Goal: Task Accomplishment & Management: Manage account settings

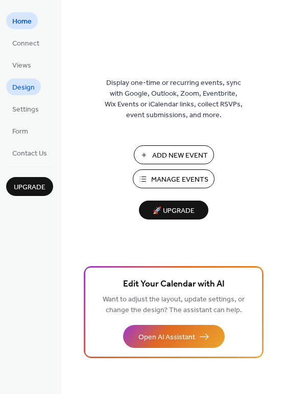
click at [24, 87] on span "Design" at bounding box center [23, 87] width 23 height 11
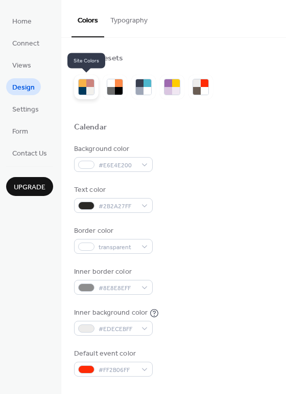
click at [85, 92] on div at bounding box center [83, 91] width 8 height 8
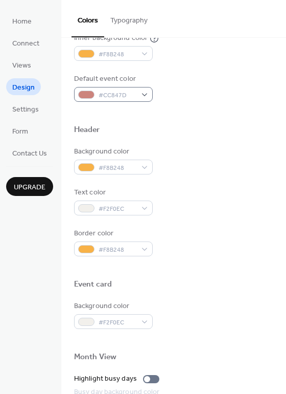
scroll to position [277, 0]
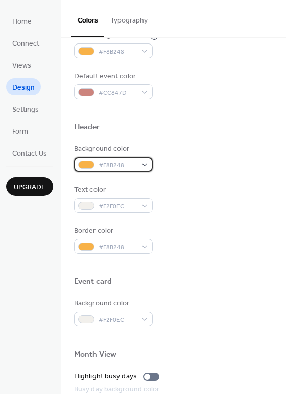
click at [126, 165] on span "#F8B248" at bounding box center [118, 165] width 38 height 11
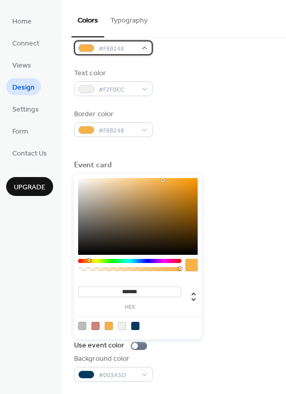
scroll to position [395, 0]
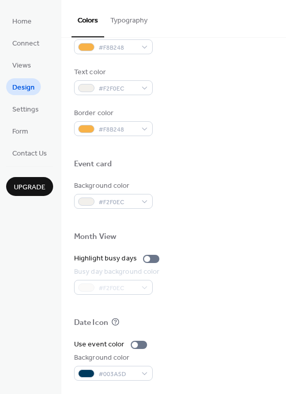
click at [171, 73] on div "Text color #F2F0EC" at bounding box center [173, 81] width 199 height 28
click at [143, 53] on div "#F8B248" at bounding box center [113, 46] width 79 height 15
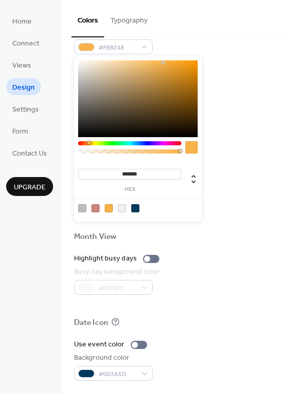
click at [96, 207] on div at bounding box center [96, 208] width 8 height 8
type input "*******"
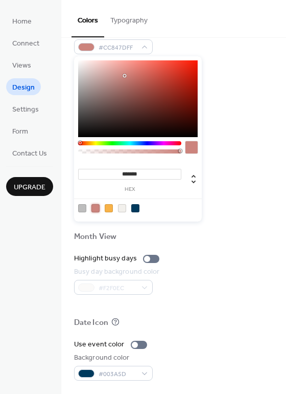
click at [250, 117] on div "Border color #F8B248" at bounding box center [173, 122] width 199 height 28
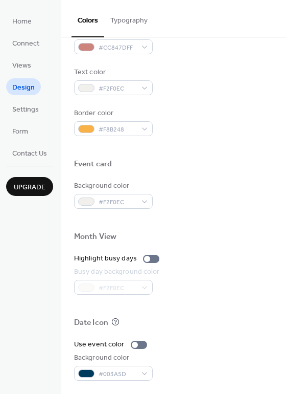
click at [250, 117] on div "Border color #F8B248" at bounding box center [173, 122] width 199 height 28
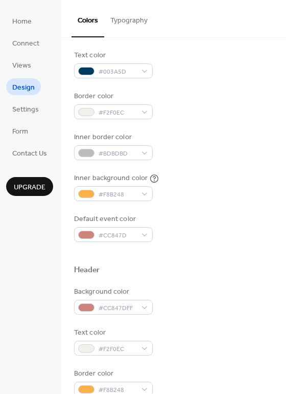
scroll to position [0, 0]
